Goal: Task Accomplishment & Management: Use online tool/utility

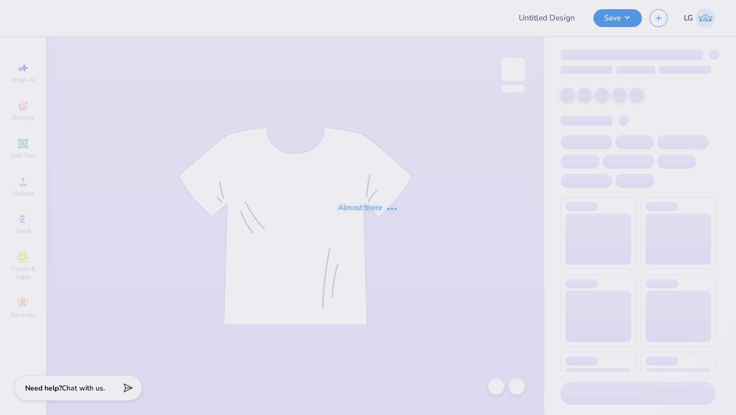
type input "FREE"
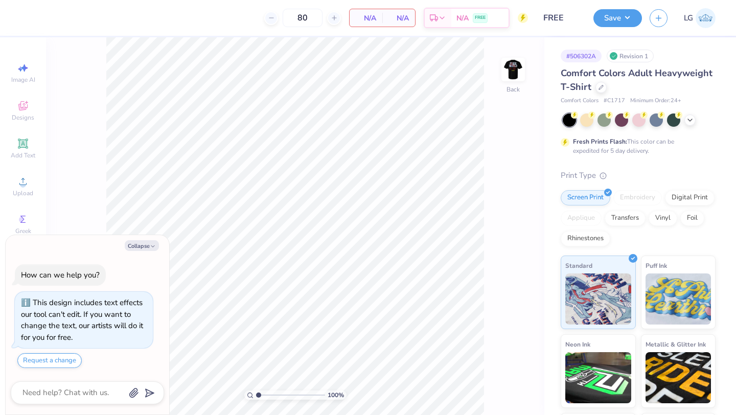
type textarea "x"
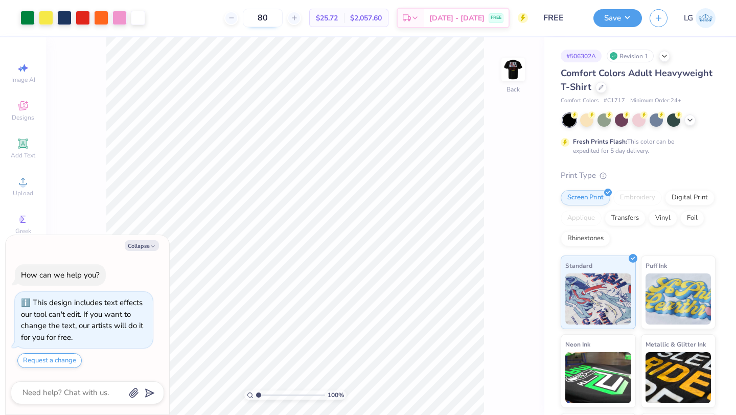
click at [283, 16] on input "80" at bounding box center [263, 18] width 40 height 18
type input "8"
type input "022"
click at [688, 193] on div "Digital Print" at bounding box center [690, 196] width 50 height 15
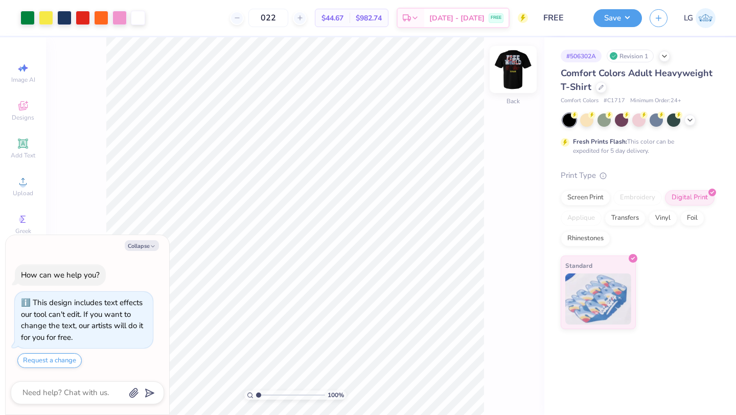
click at [515, 65] on img at bounding box center [512, 69] width 41 height 41
click at [511, 74] on img at bounding box center [512, 69] width 41 height 41
click at [603, 88] on div at bounding box center [600, 86] width 11 height 11
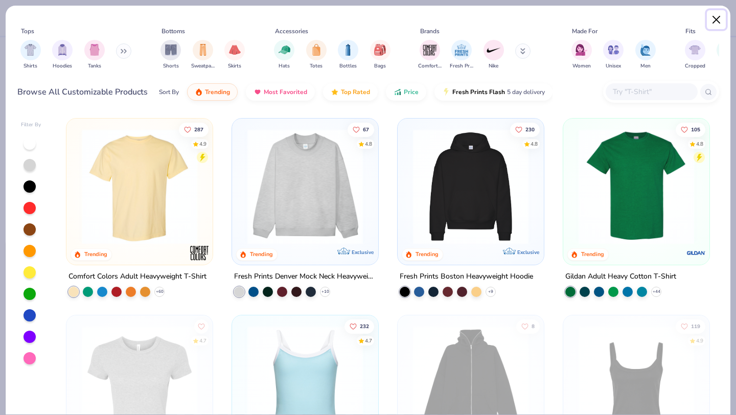
click at [718, 19] on button "Close" at bounding box center [716, 19] width 19 height 19
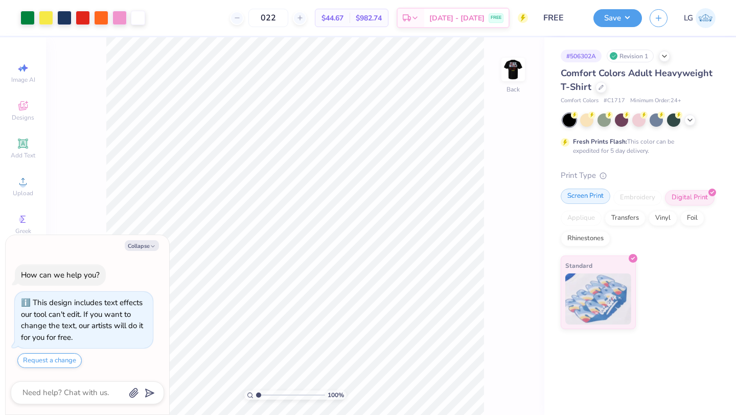
click at [588, 201] on div "Screen Print" at bounding box center [585, 196] width 50 height 15
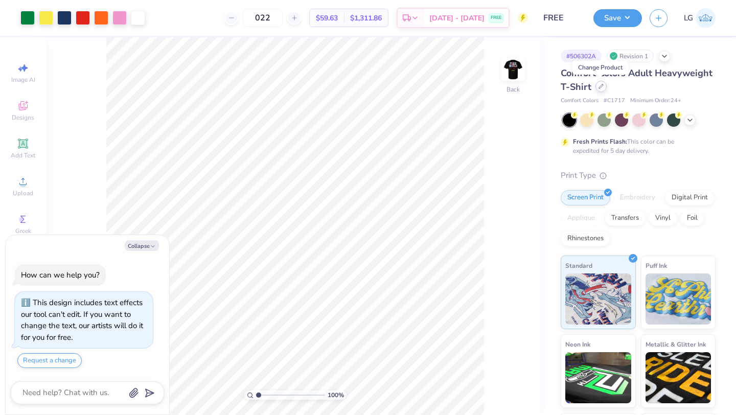
click at [601, 89] on div at bounding box center [600, 86] width 11 height 11
type textarea "x"
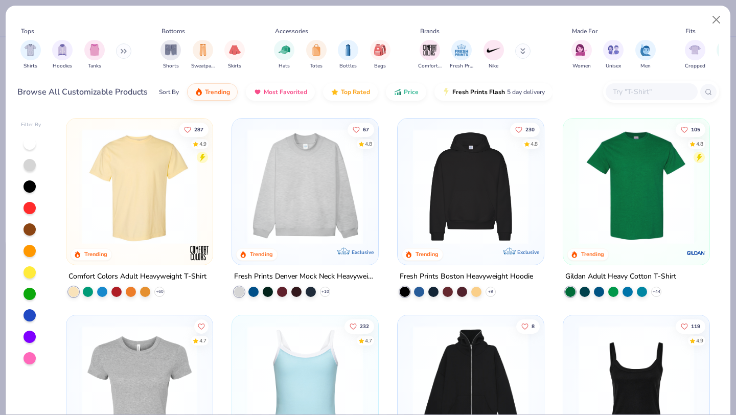
click at [664, 93] on input "text" at bounding box center [651, 92] width 79 height 12
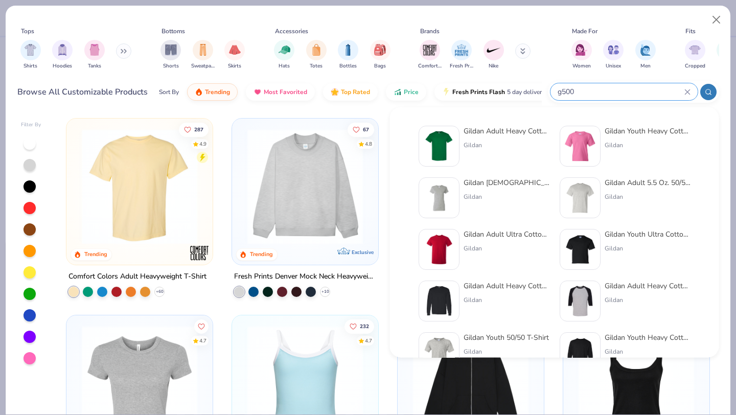
type input "g500"
click at [468, 145] on div "Gildan" at bounding box center [506, 144] width 86 height 9
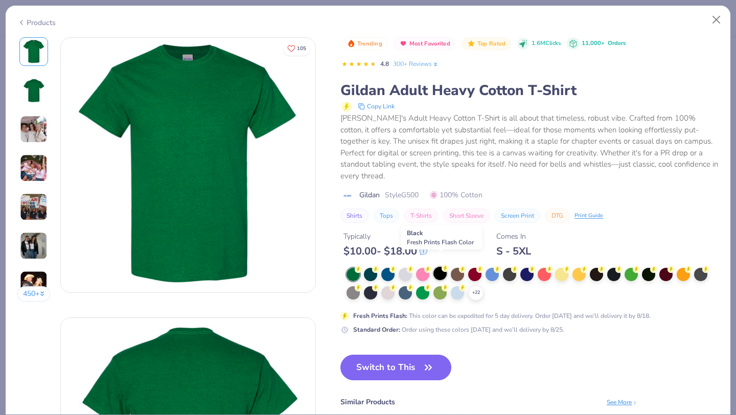
click at [445, 267] on div at bounding box center [439, 273] width 13 height 13
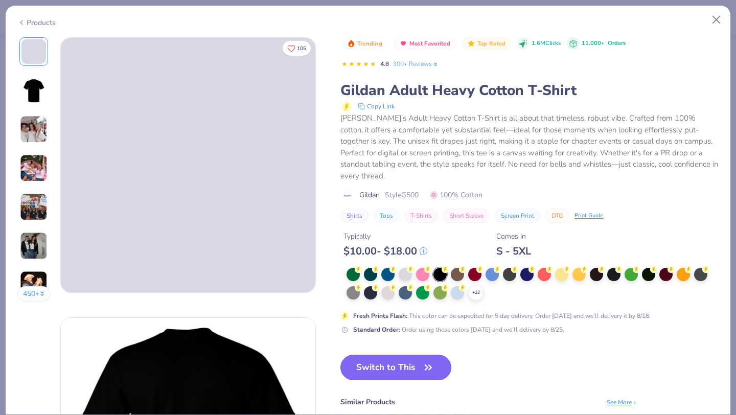
click at [374, 358] on button "Switch to This" at bounding box center [395, 368] width 111 height 26
type textarea "x"
